Goal: Find specific page/section: Find specific page/section

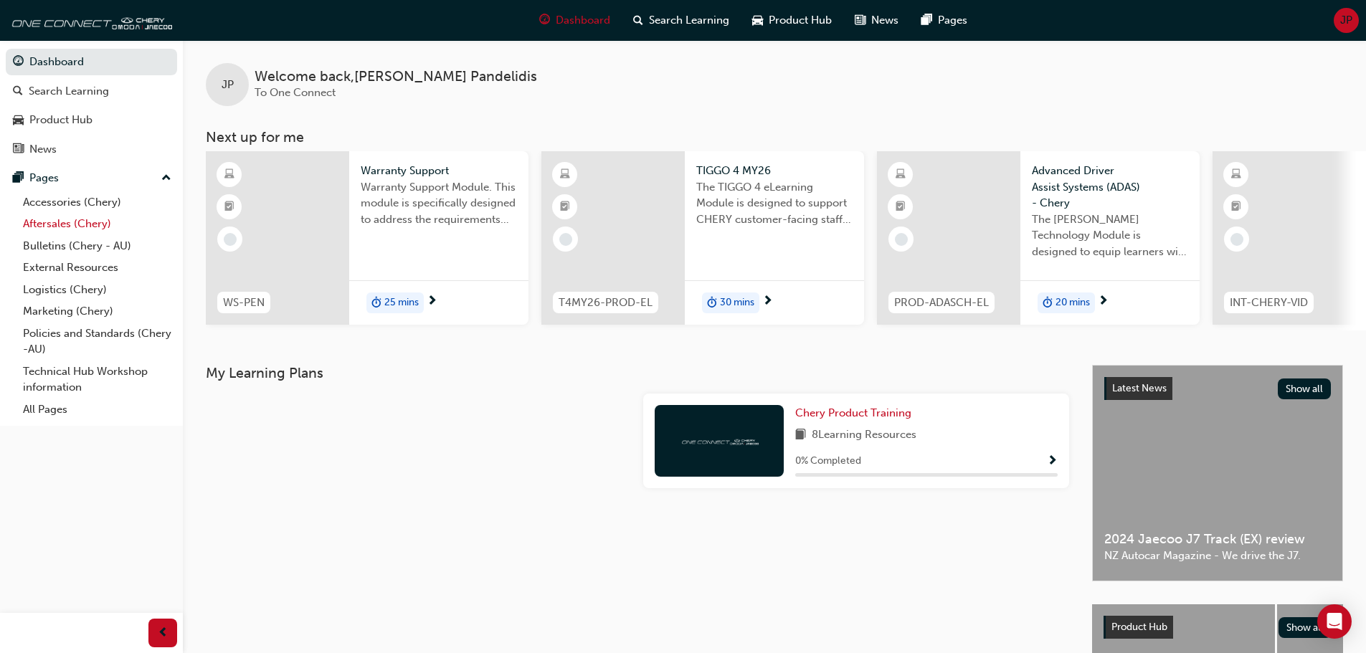
click at [72, 225] on link "Aftersales (Chery)" at bounding box center [97, 224] width 160 height 22
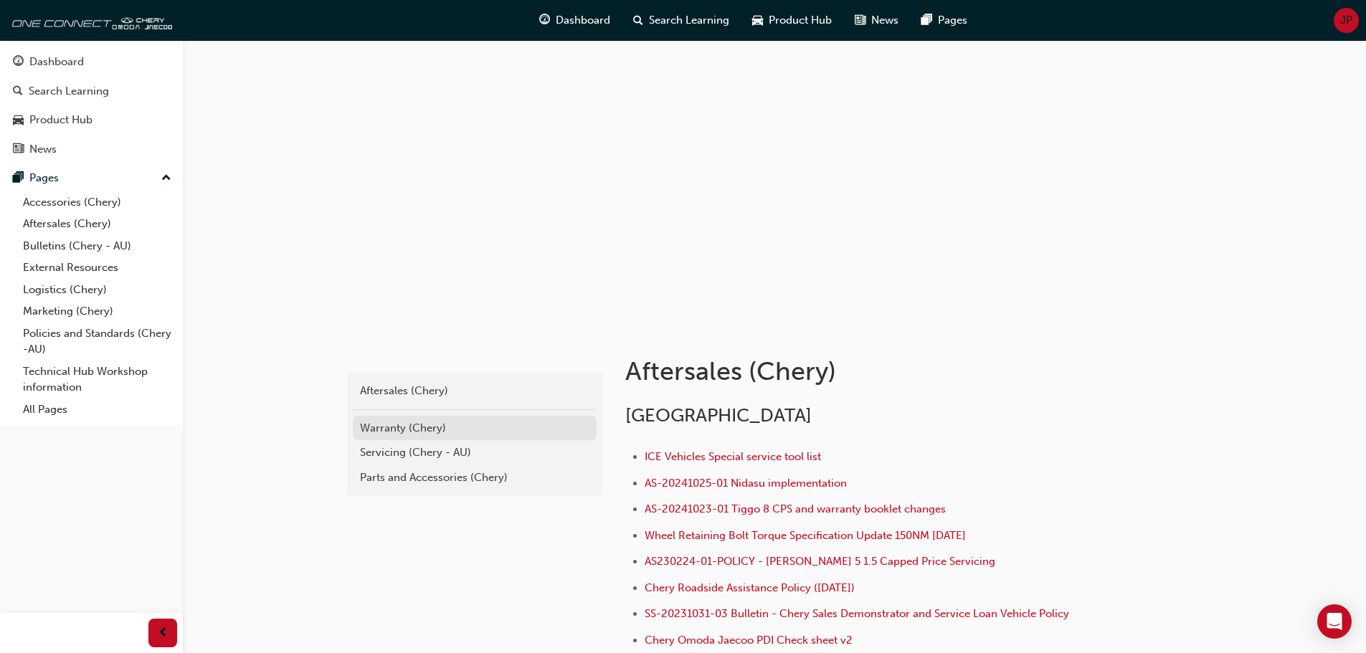
click at [423, 422] on div "Warranty (Chery)" at bounding box center [474, 428] width 229 height 16
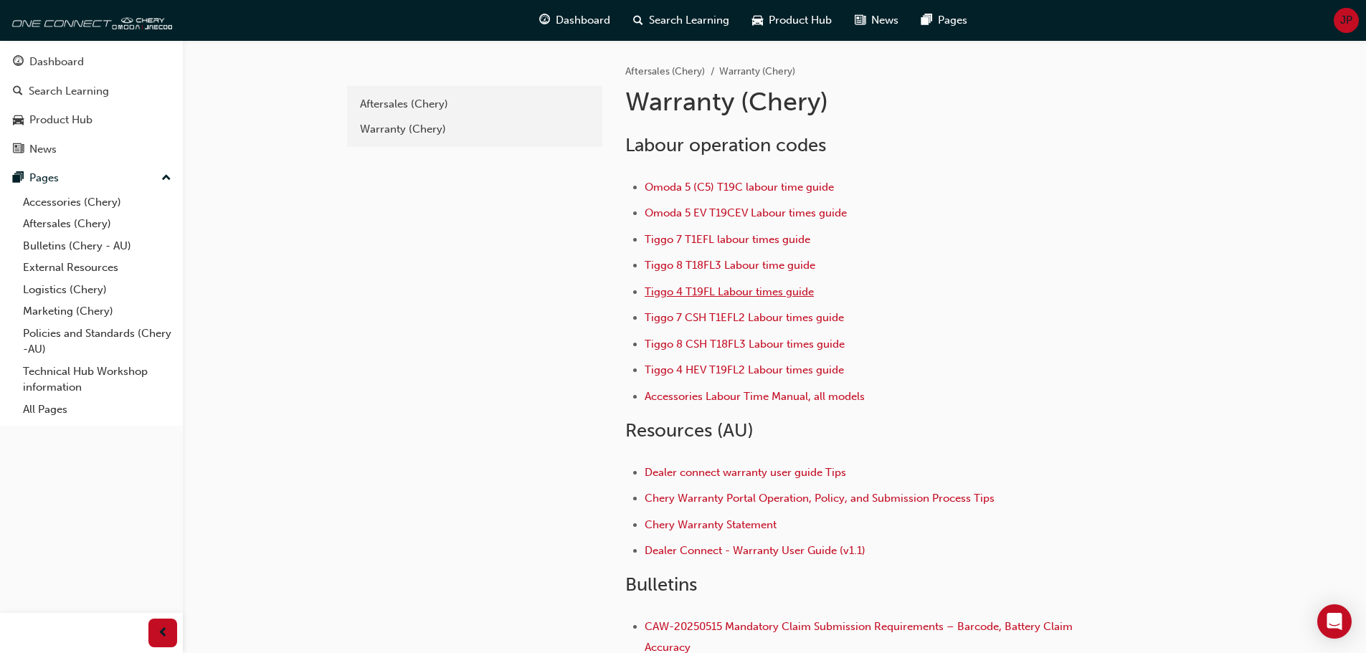
click at [695, 290] on span "Tiggo 4 T19FL Labour times guide" at bounding box center [729, 291] width 169 height 13
